Goal: Information Seeking & Learning: Check status

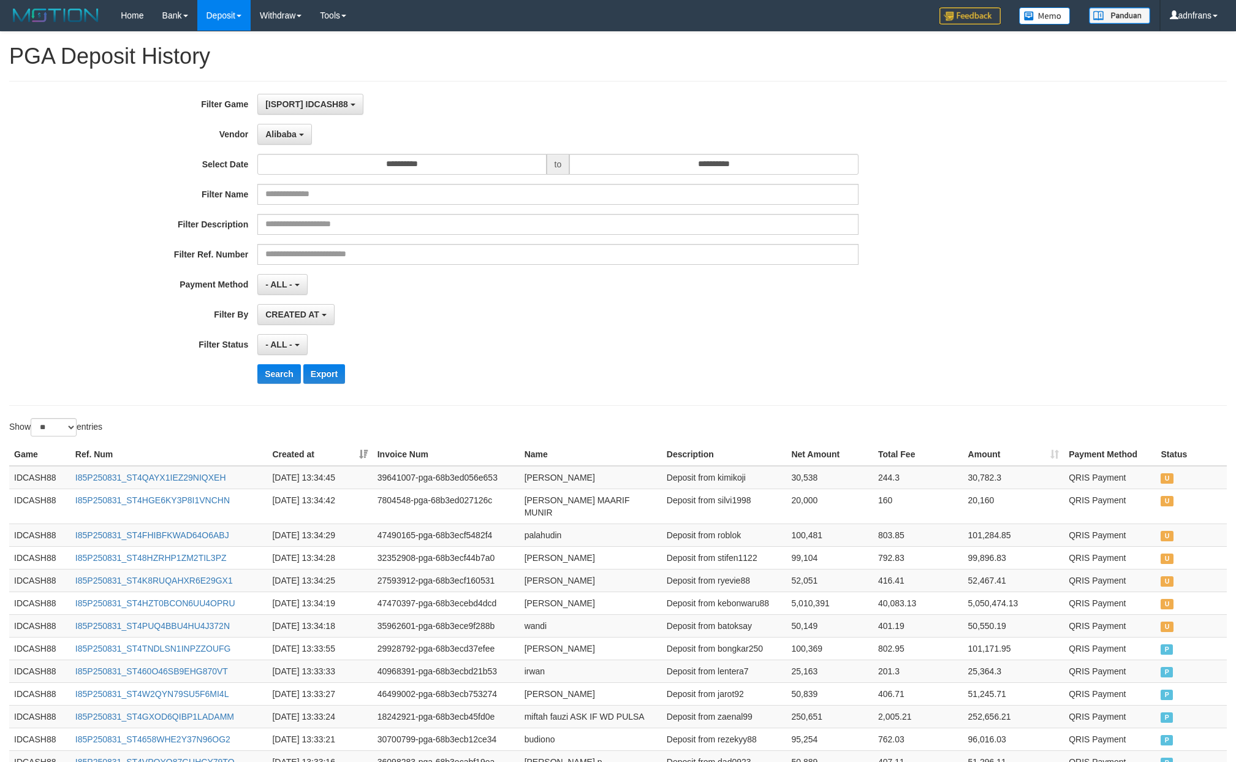
select select "**********"
select select "*"
select select "**"
click at [286, 384] on button "Search" at bounding box center [279, 374] width 44 height 20
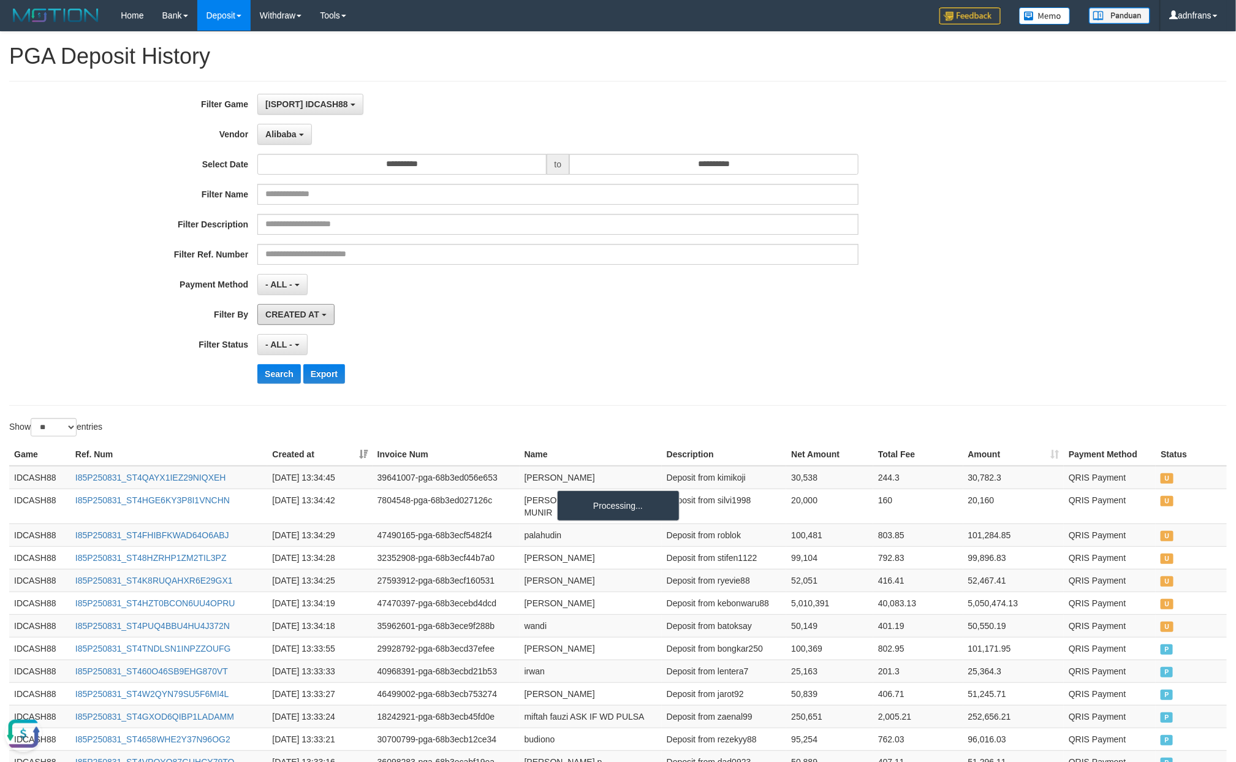
drag, startPoint x: 320, startPoint y: 313, endPoint x: 351, endPoint y: 344, distance: 44.2
click at [319, 313] on span "CREATED AT" at bounding box center [292, 315] width 54 height 10
click at [336, 362] on label "PAID AT" at bounding box center [336, 361] width 156 height 18
select select "*"
click at [278, 384] on button "Search" at bounding box center [279, 374] width 44 height 20
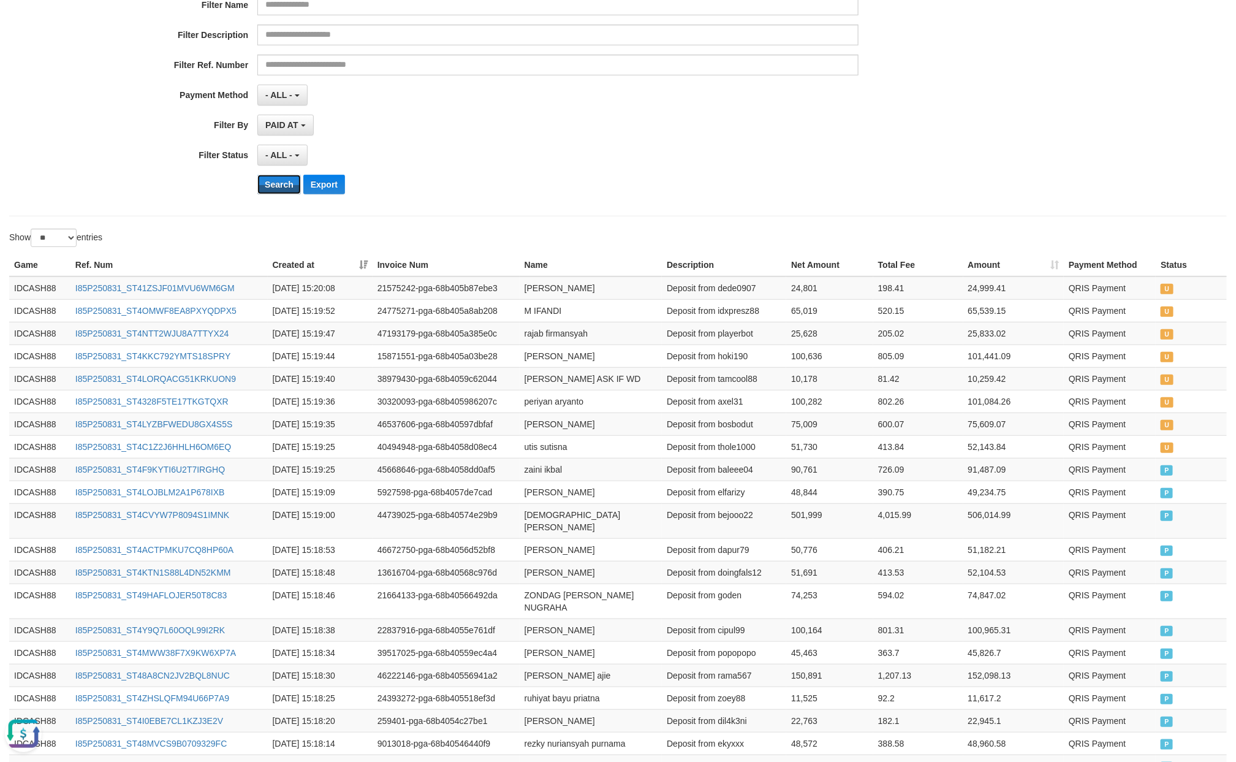
scroll to position [0, 0]
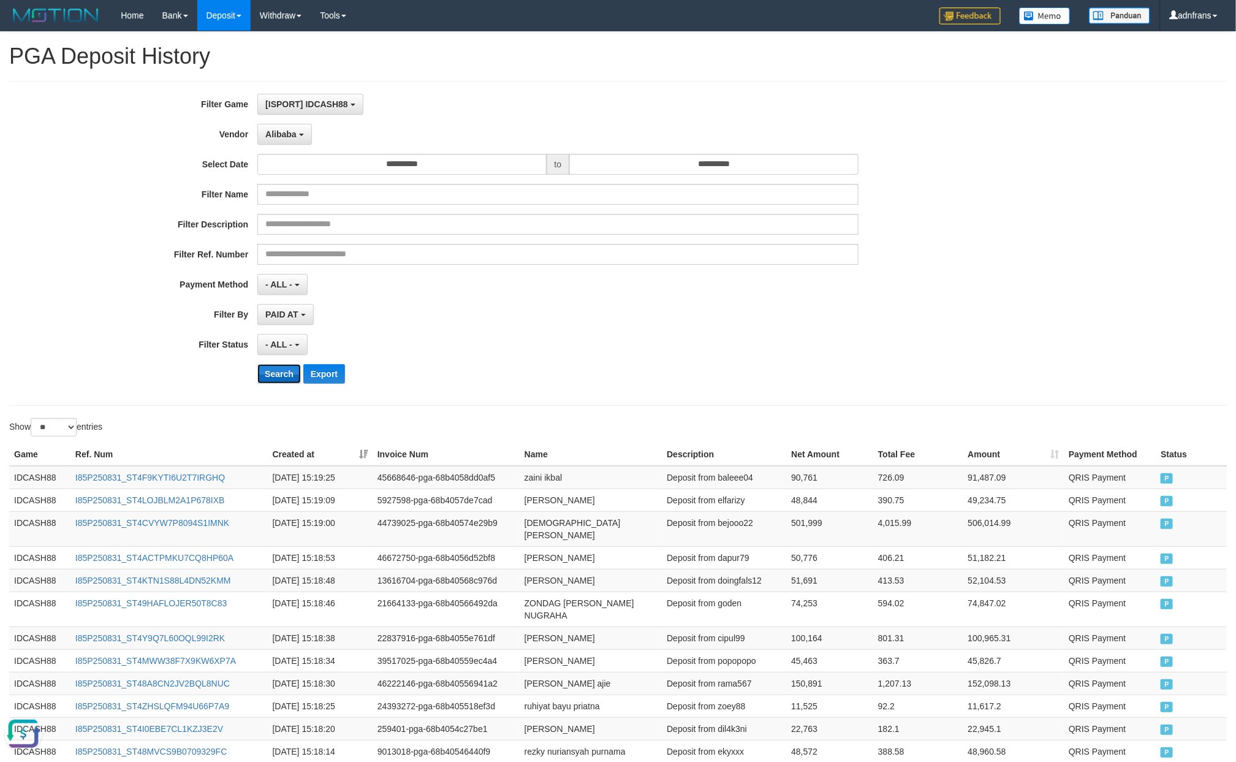
click at [269, 381] on button "Search" at bounding box center [279, 374] width 44 height 20
click at [268, 142] on button "Alibaba" at bounding box center [284, 134] width 54 height 21
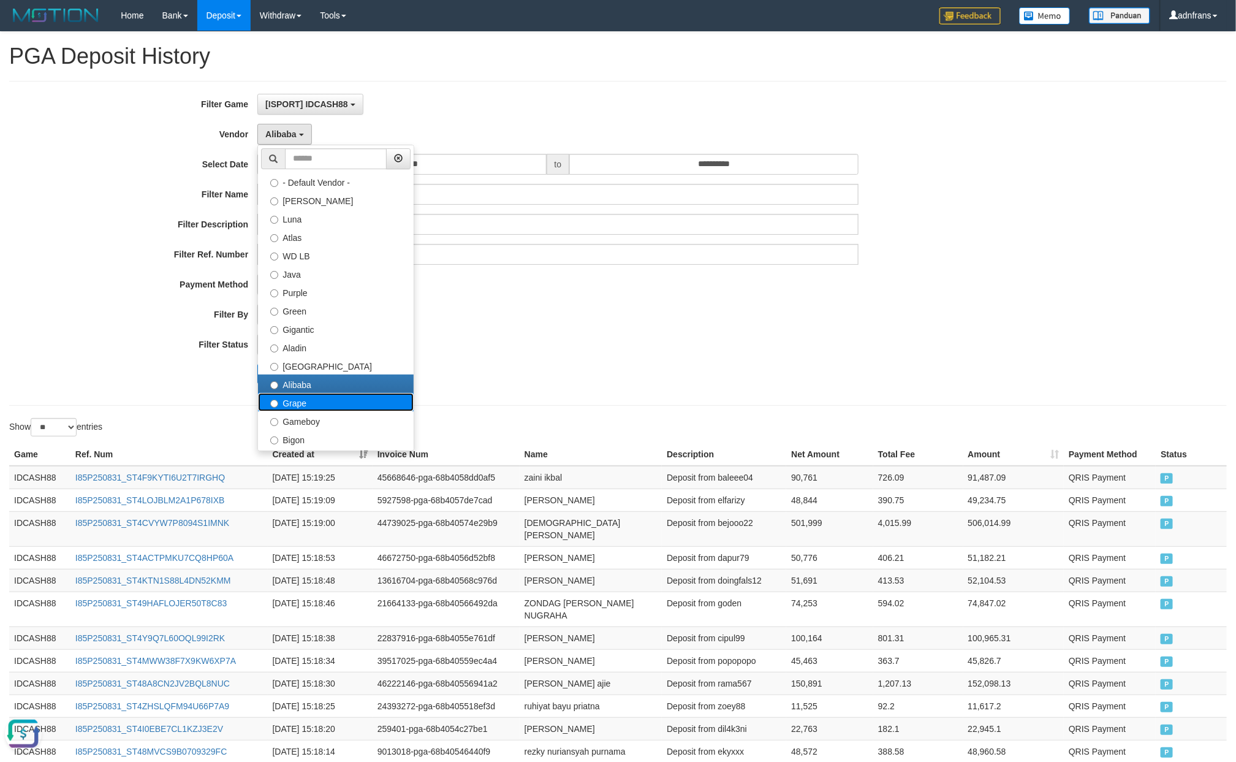
click at [313, 411] on label "Grape" at bounding box center [336, 402] width 156 height 18
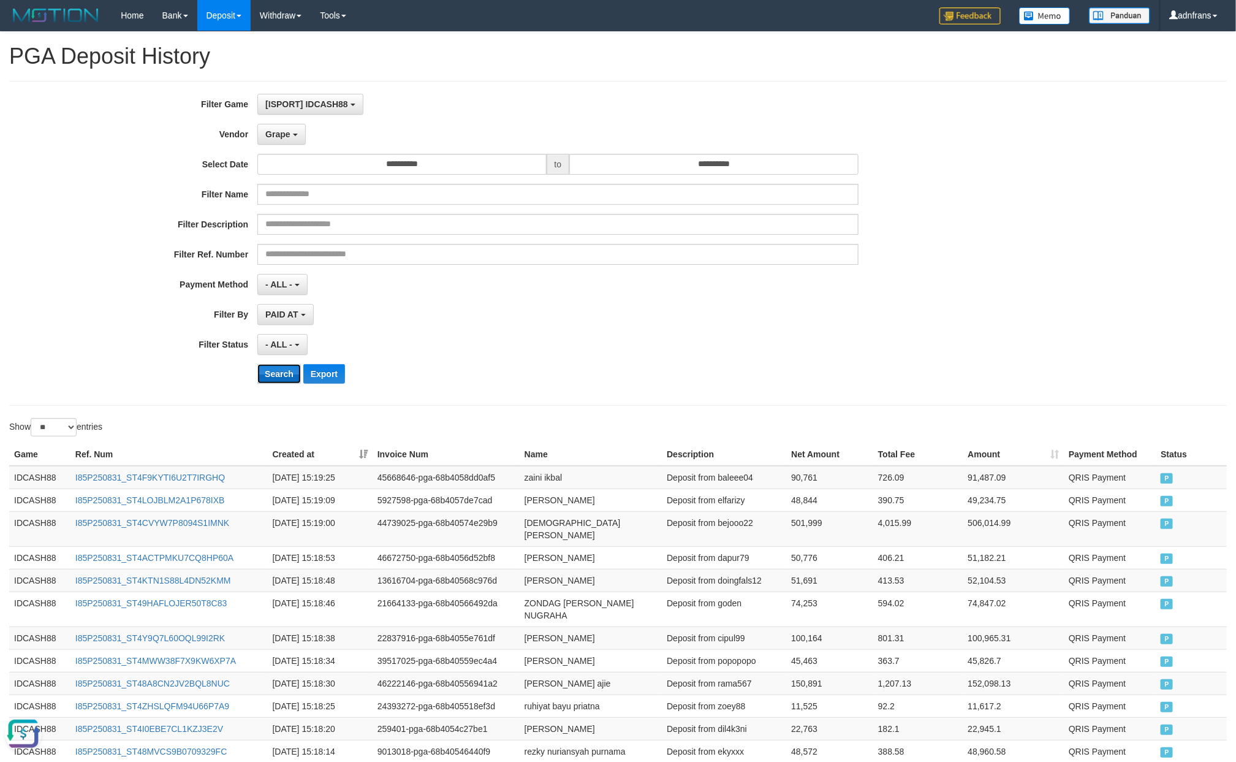
click at [281, 376] on button "Search" at bounding box center [279, 374] width 44 height 20
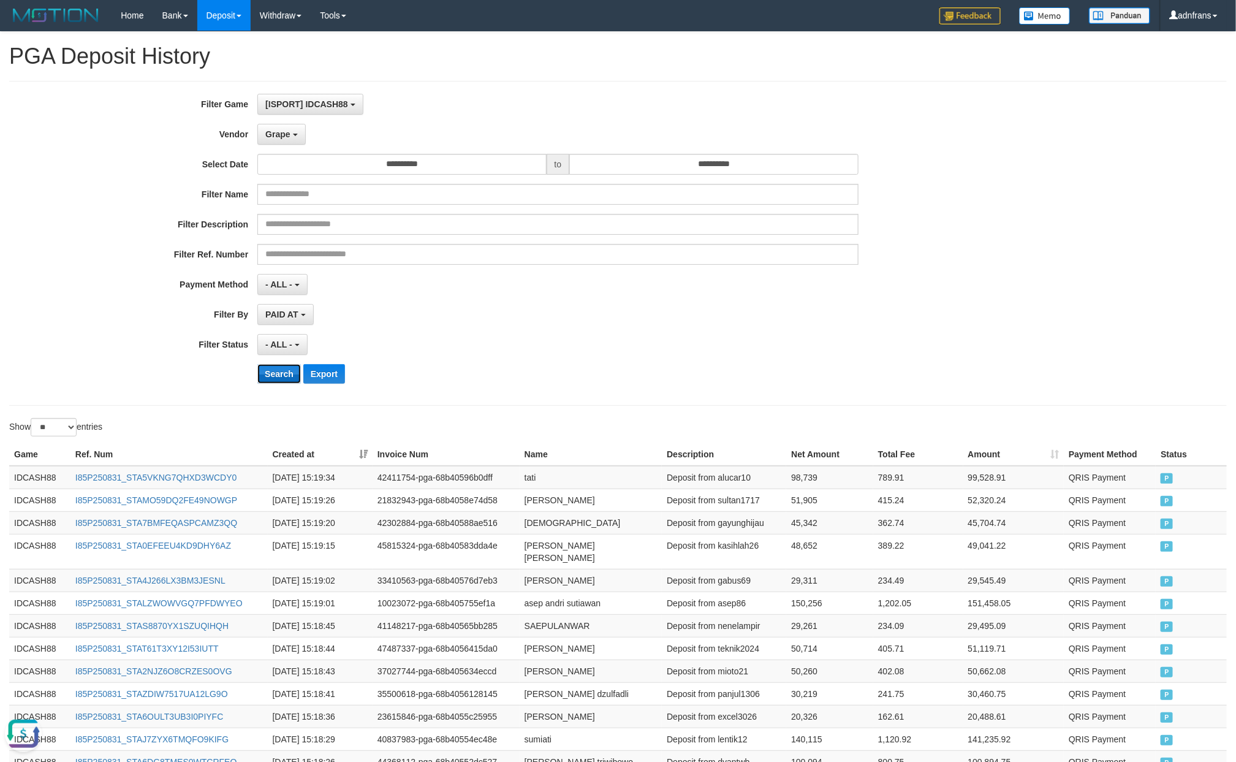
click at [285, 383] on button "Search" at bounding box center [279, 374] width 44 height 20
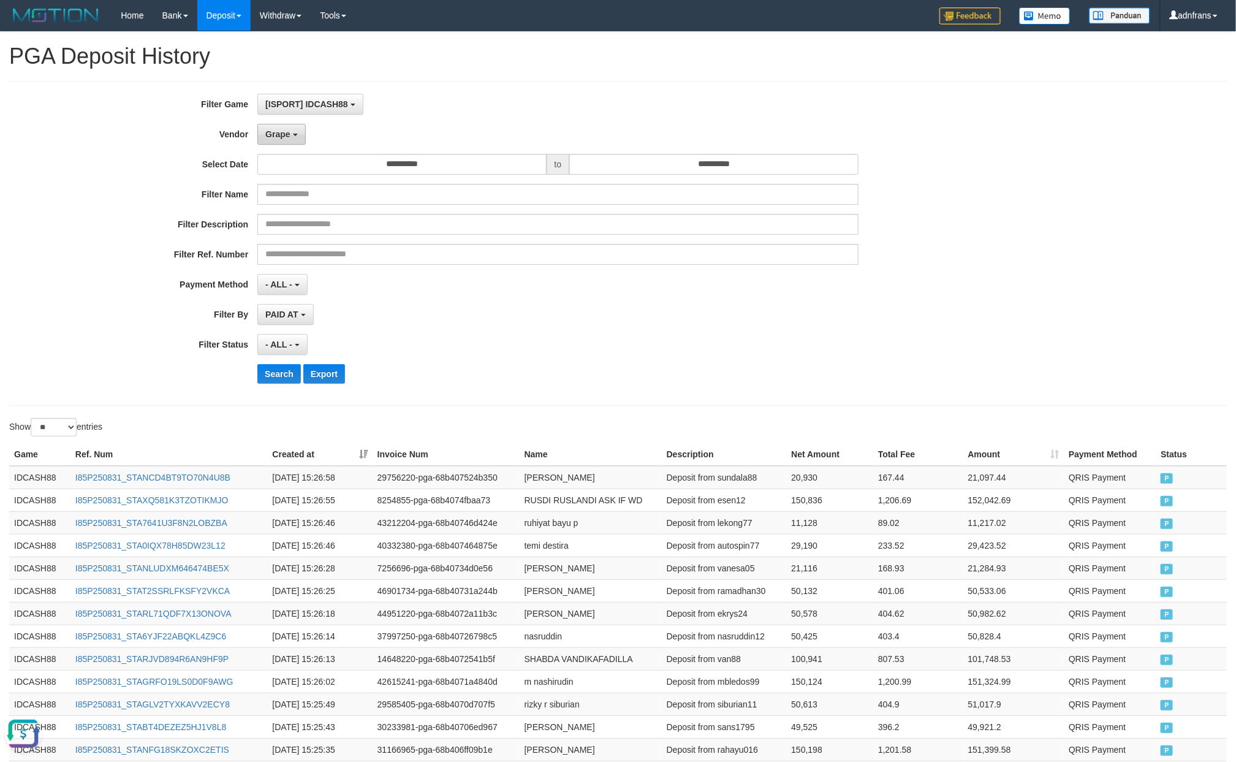
click at [302, 136] on button "Grape" at bounding box center [281, 134] width 48 height 21
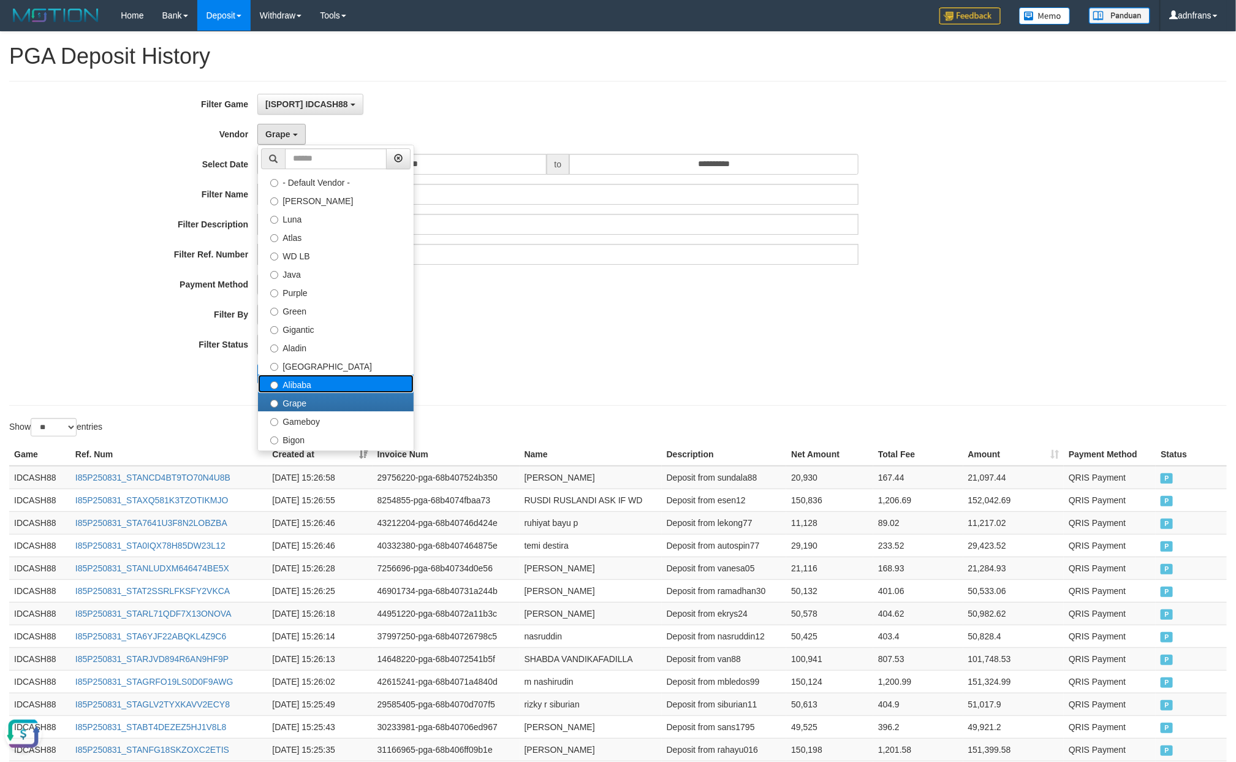
click at [313, 387] on label "Alibaba" at bounding box center [336, 383] width 156 height 18
select select "**********"
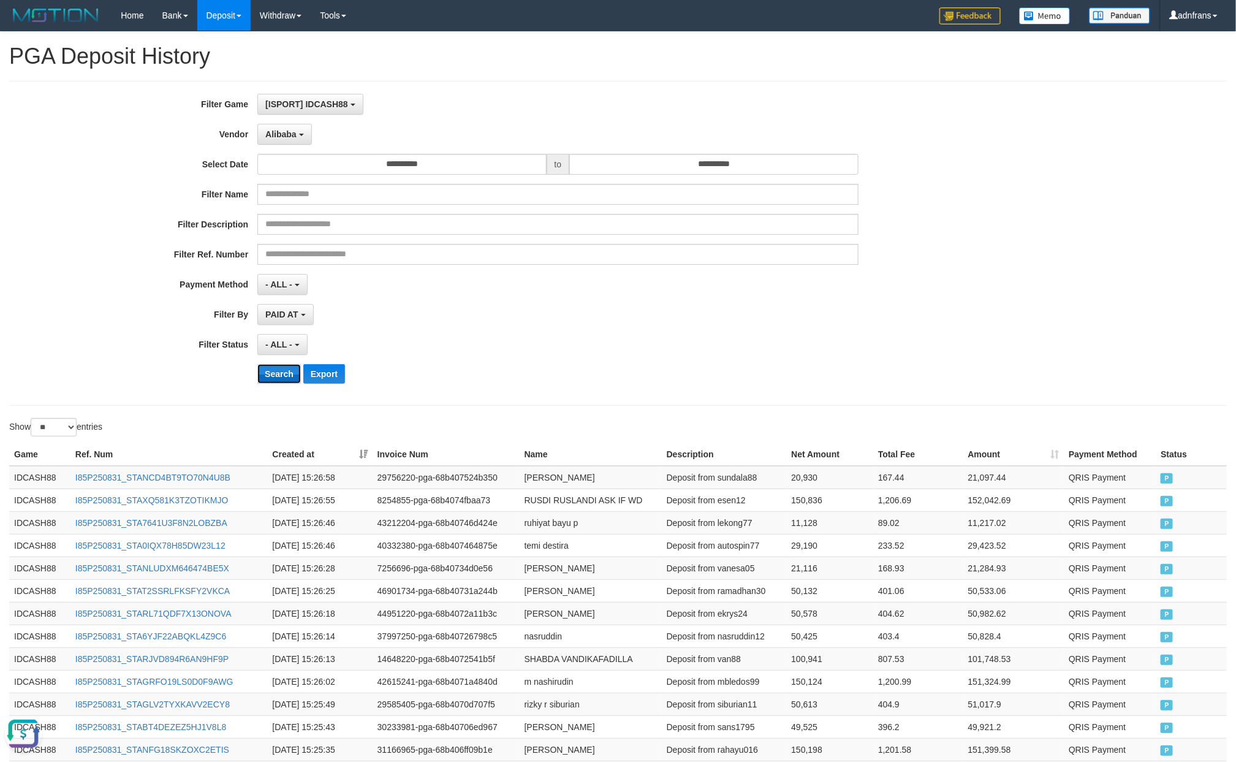
click at [276, 368] on button "Search" at bounding box center [279, 374] width 44 height 20
drag, startPoint x: 625, startPoint y: 512, endPoint x: 609, endPoint y: 478, distance: 37.3
click at [624, 511] on td "[PERSON_NAME]" at bounding box center [591, 499] width 142 height 23
click at [296, 379] on button "Search" at bounding box center [279, 374] width 44 height 20
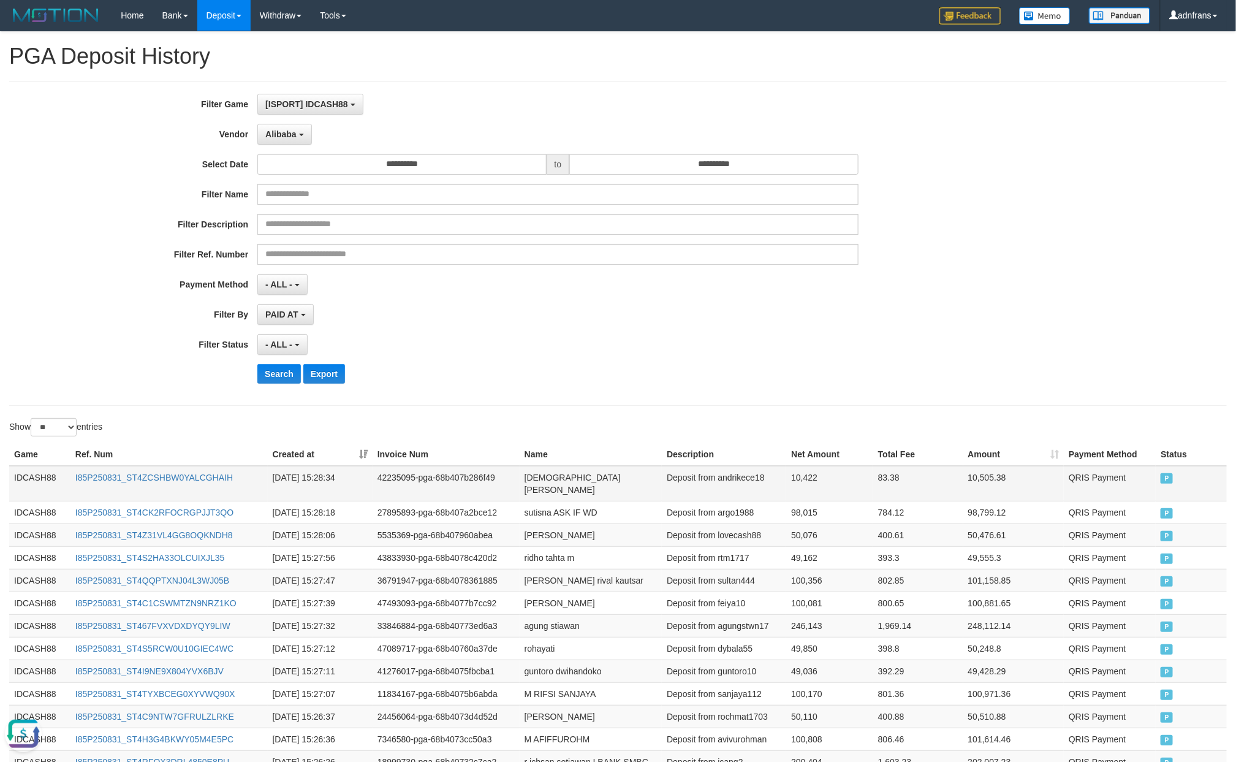
click at [638, 477] on td "[DEMOGRAPHIC_DATA][PERSON_NAME]" at bounding box center [591, 484] width 142 height 36
click at [273, 375] on button "Search" at bounding box center [279, 374] width 44 height 20
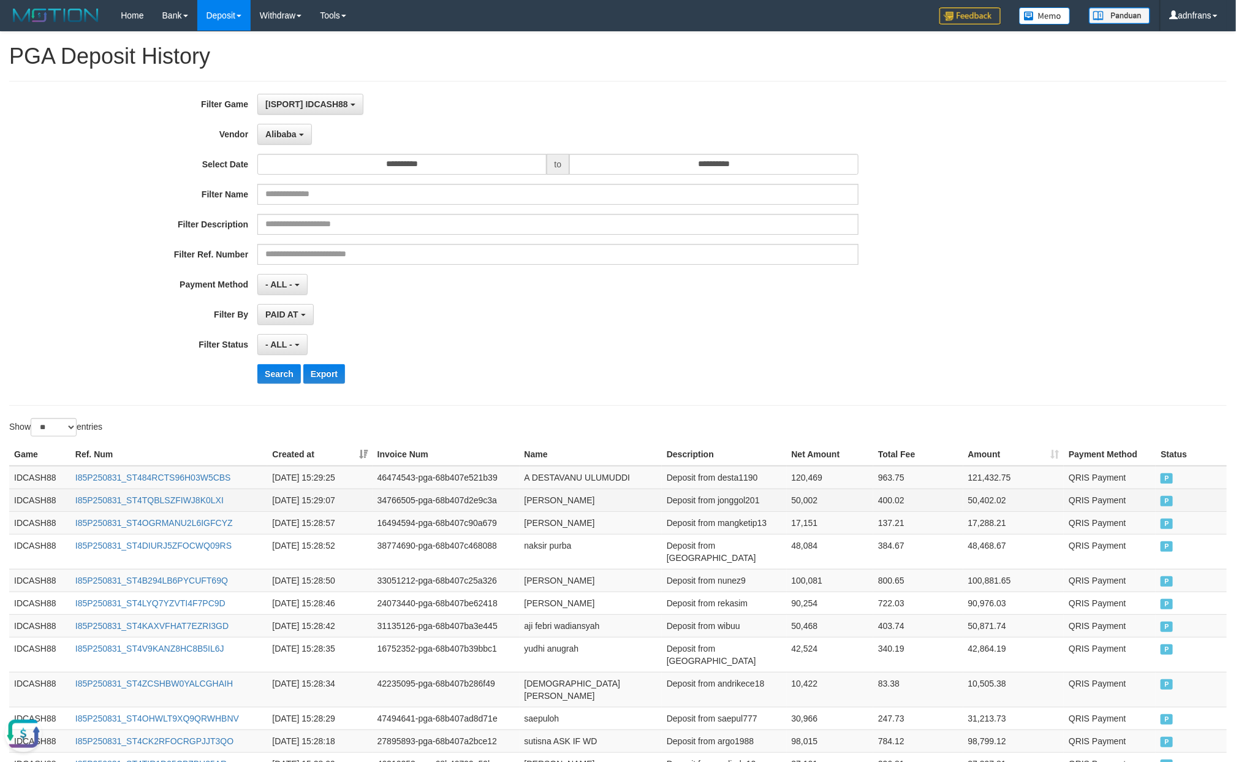
click at [628, 493] on td "[PERSON_NAME]" at bounding box center [591, 499] width 142 height 23
